Goal: Transaction & Acquisition: Purchase product/service

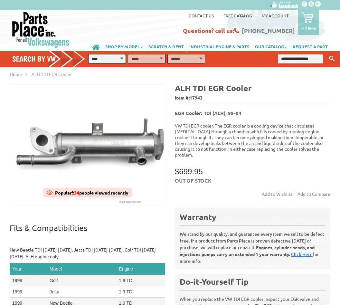
select select "*********"
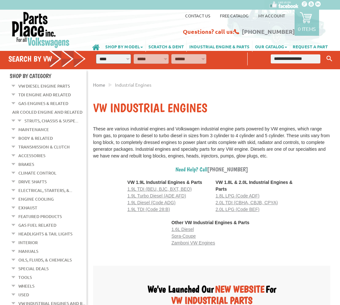
select select "*********"
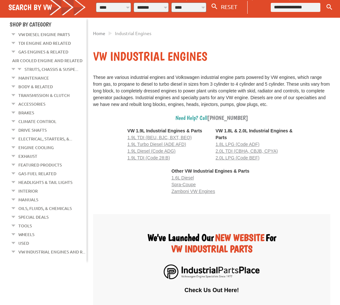
scroll to position [52, 0]
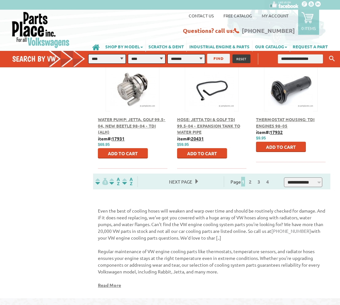
scroll to position [468, 0]
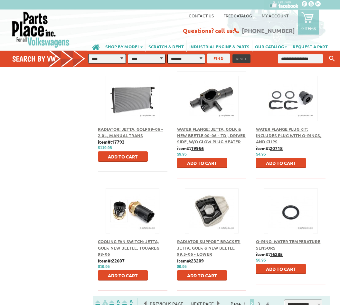
scroll to position [353, 0]
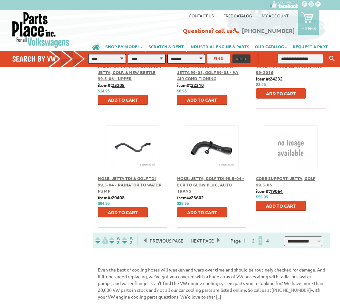
scroll to position [413, 0]
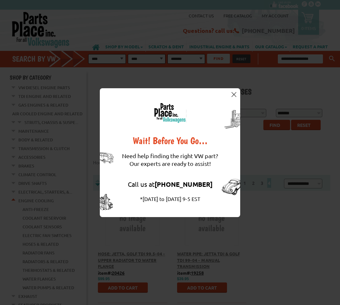
click at [234, 96] on img at bounding box center [234, 94] width 5 height 5
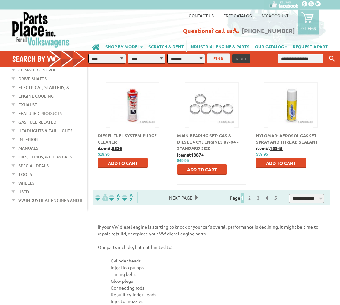
scroll to position [458, 0]
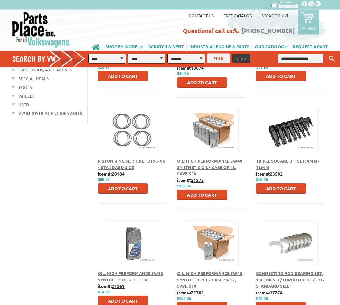
scroll to position [543, 0]
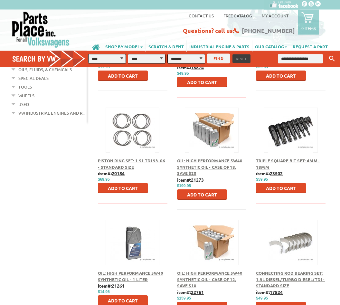
click at [289, 137] on div at bounding box center [291, 123] width 53 height 30
click at [291, 142] on img at bounding box center [290, 130] width 45 height 45
click at [285, 164] on div "Triple Square Bit Set: 4mm-18mm" at bounding box center [291, 164] width 70 height 13
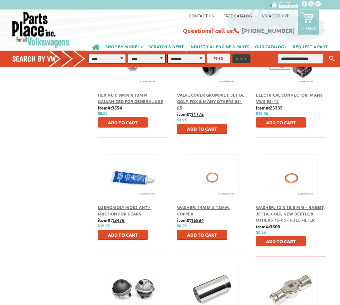
scroll to position [1595, 0]
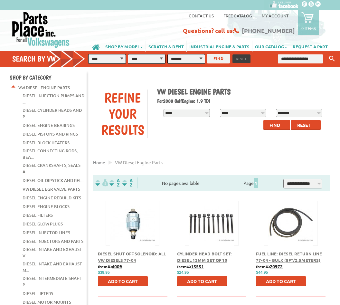
click at [285, 59] on input "text" at bounding box center [300, 58] width 45 height 9
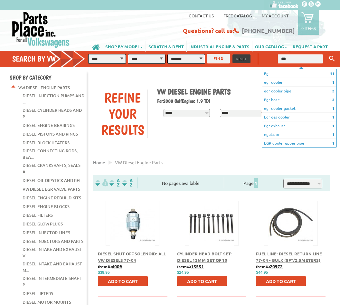
type input "***"
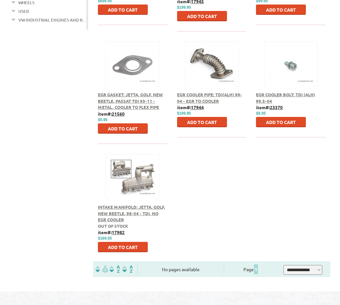
scroll to position [291, 0]
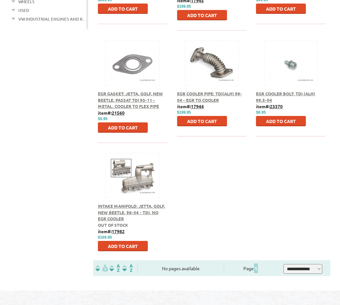
click at [136, 183] on div at bounding box center [132, 168] width 53 height 30
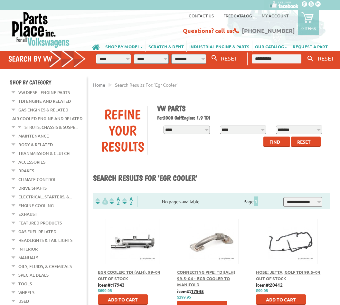
scroll to position [8, 0]
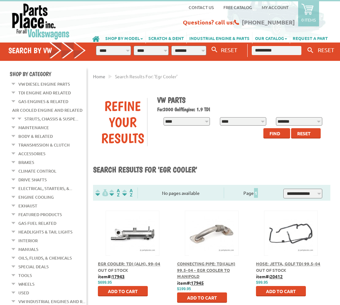
click at [124, 241] on div at bounding box center [132, 226] width 53 height 30
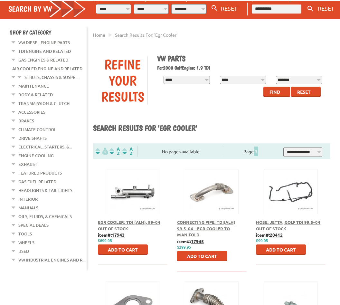
scroll to position [50, 0]
click at [107, 226] on div "EGR Cooler: TDI (ALH), 99-04" at bounding box center [133, 222] width 70 height 6
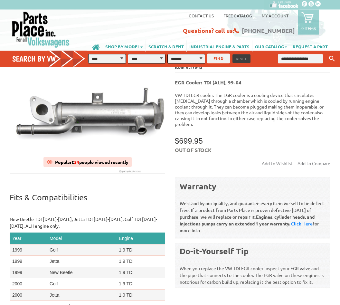
scroll to position [31, 0]
click at [267, 46] on link "OUR CATALOG" at bounding box center [271, 46] width 37 height 11
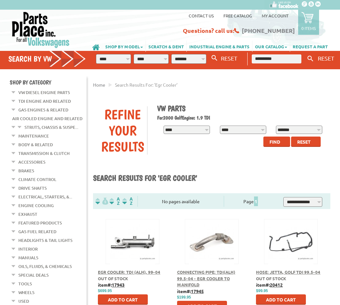
scroll to position [8, 0]
